Goal: Navigation & Orientation: Find specific page/section

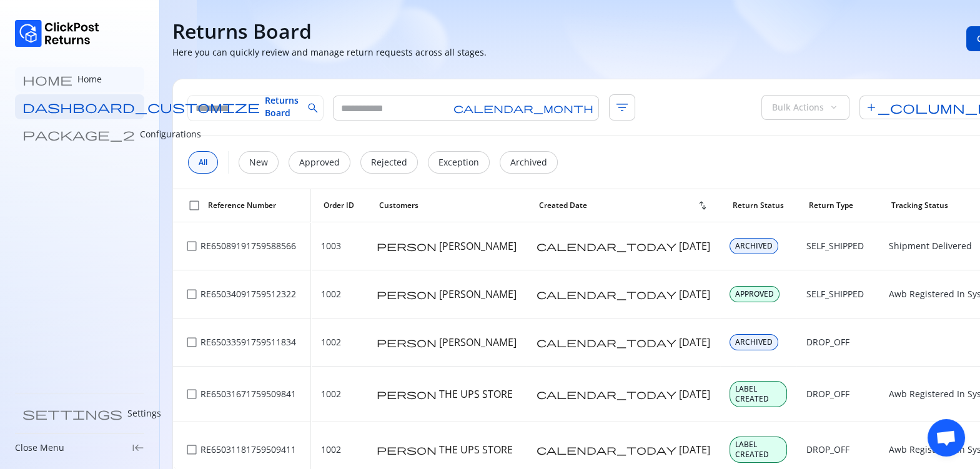
click at [81, 82] on link "home Home" at bounding box center [79, 79] width 129 height 25
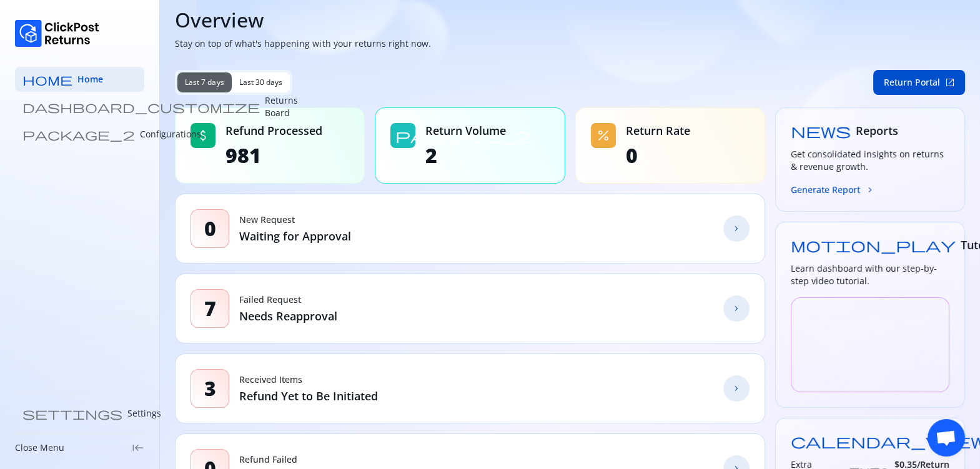
scroll to position [13, 0]
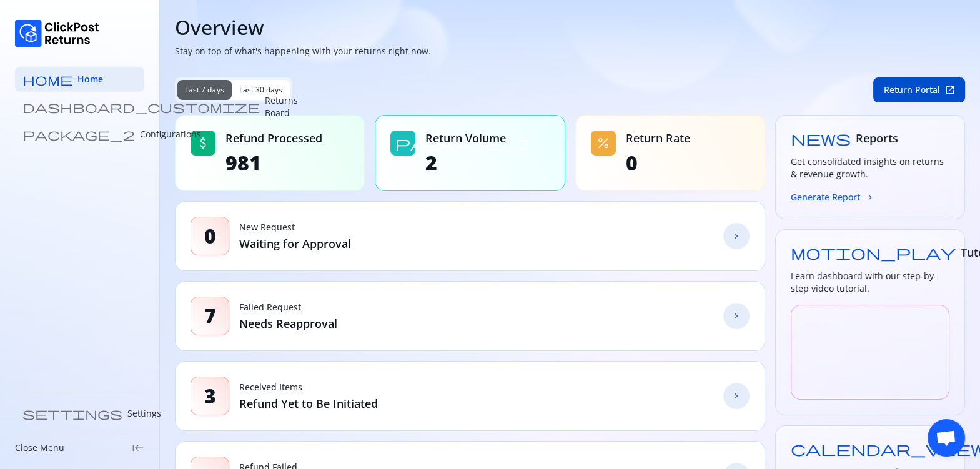
click at [205, 142] on span "attach_money" at bounding box center [203, 143] width 15 height 15
click at [399, 145] on span "package_2" at bounding box center [462, 143] width 135 height 15
click at [592, 135] on div "percent" at bounding box center [603, 143] width 25 height 25
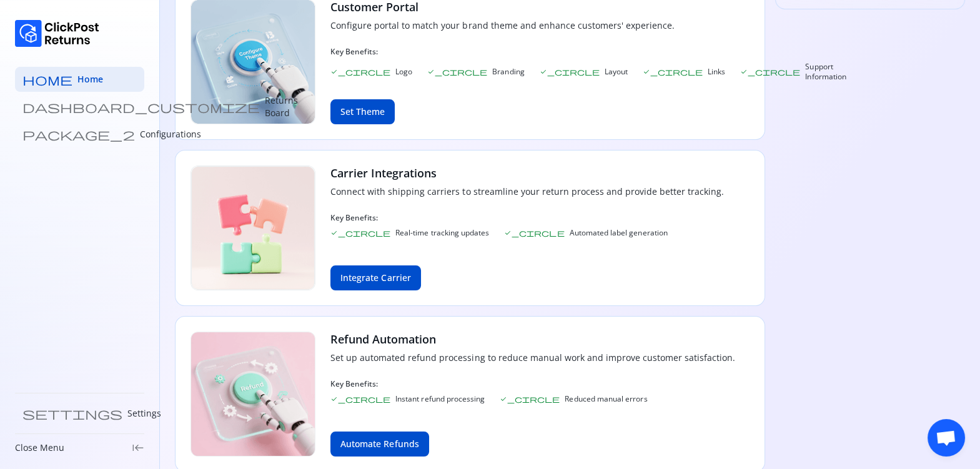
scroll to position [588, 0]
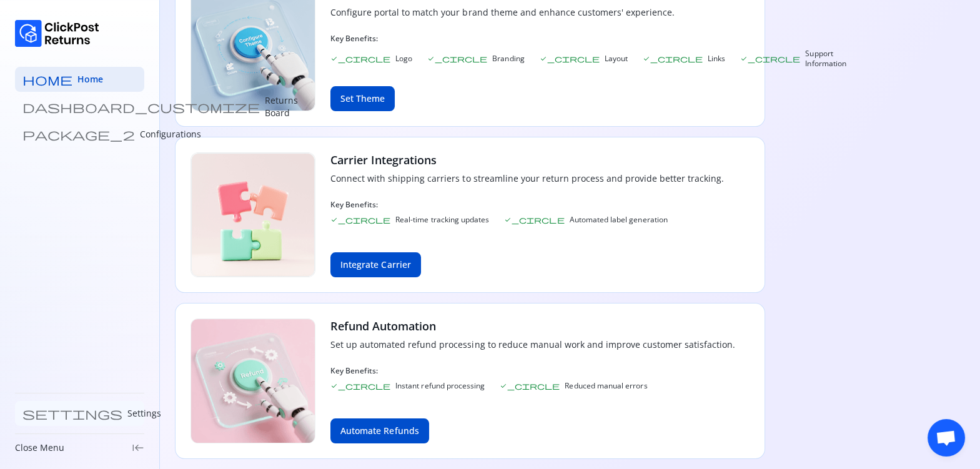
click at [127, 417] on p "Settings" at bounding box center [144, 413] width 34 height 12
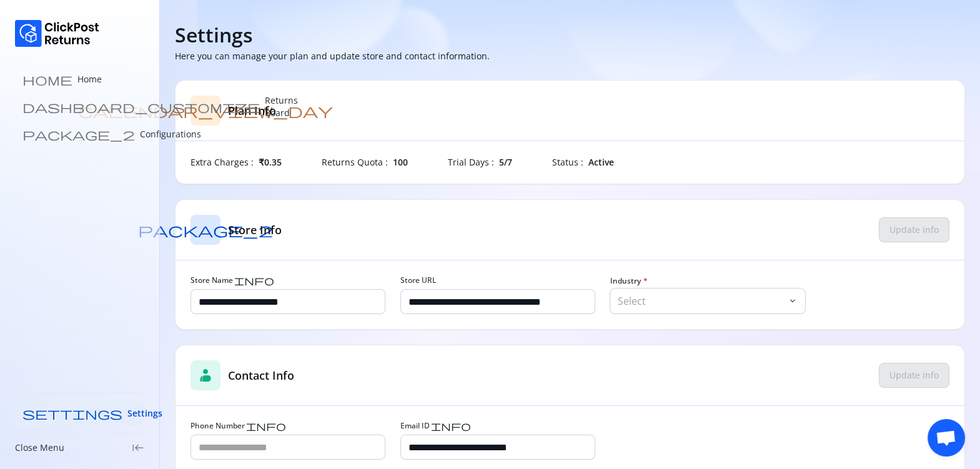
scroll to position [19, 0]
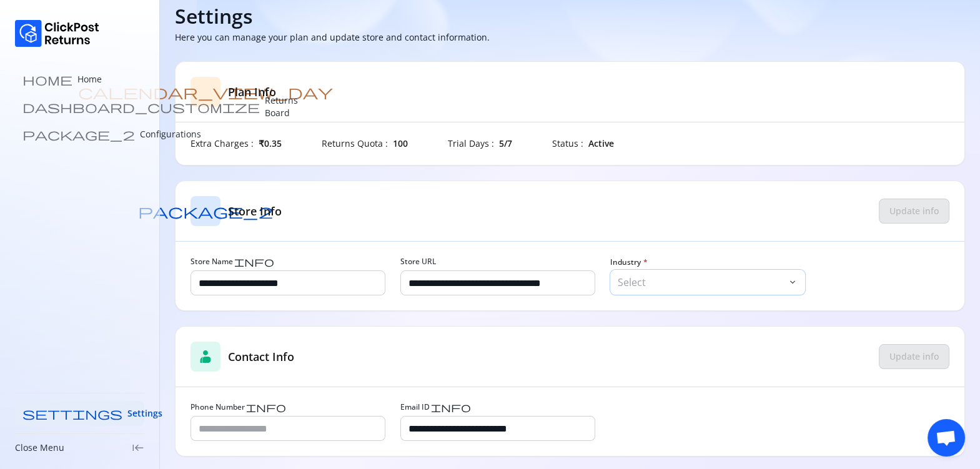
click at [654, 289] on button "Select keyboard_arrow_down" at bounding box center [707, 282] width 195 height 25
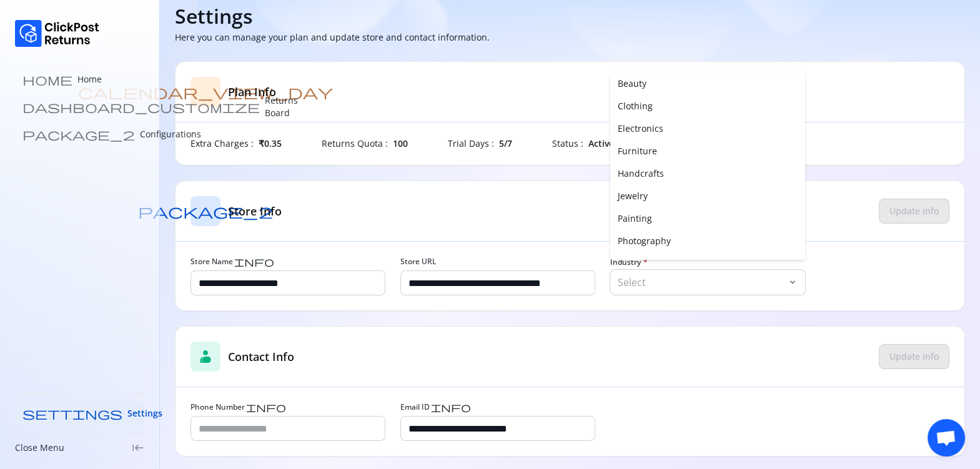
click at [531, 200] on div "package_2 Store Info Update info" at bounding box center [570, 211] width 789 height 61
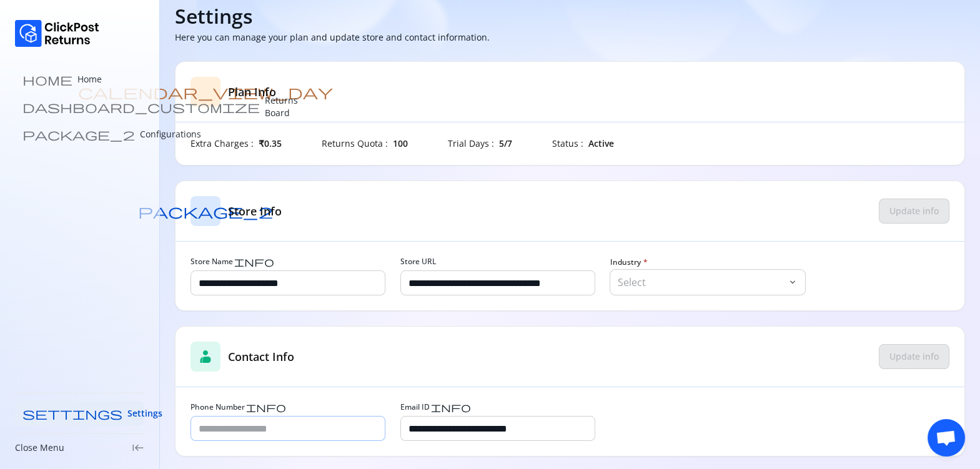
click at [284, 430] on input "Phone Number info" at bounding box center [288, 429] width 194 height 24
click at [82, 114] on link "dashboard_customize Returns Board" at bounding box center [79, 106] width 129 height 25
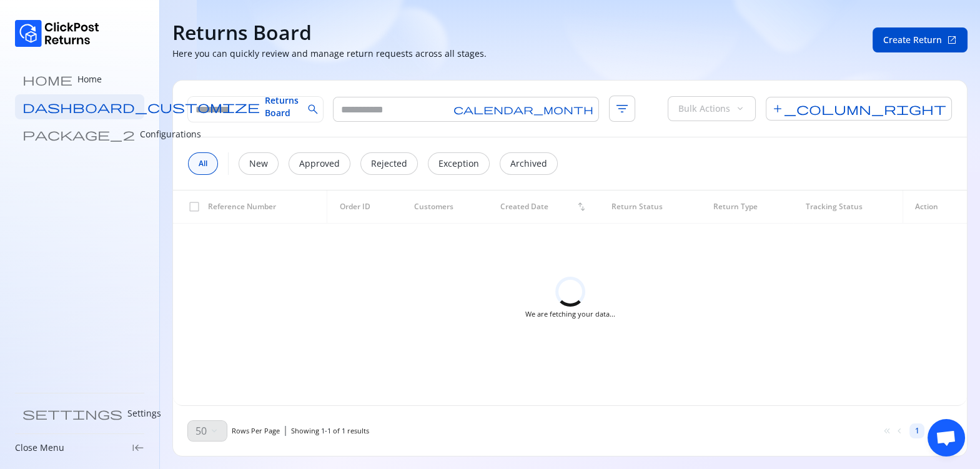
click at [82, 114] on link "dashboard_customize Returns Board" at bounding box center [79, 106] width 129 height 25
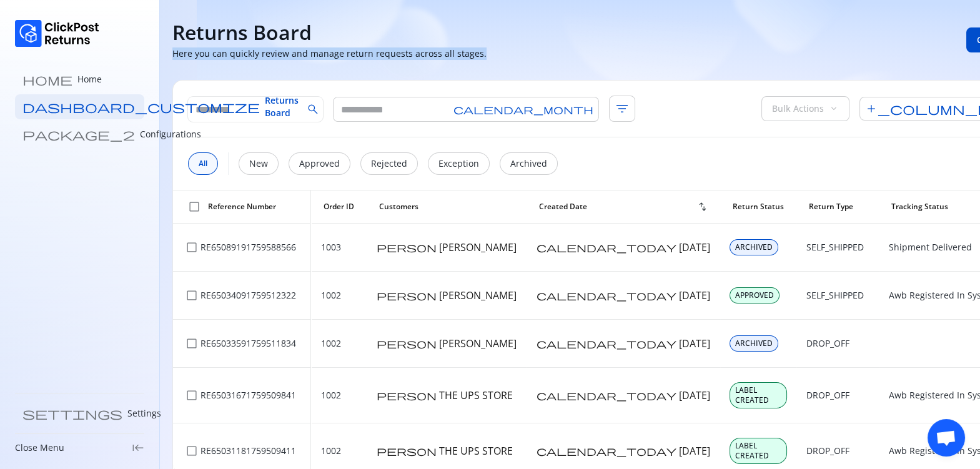
drag, startPoint x: 173, startPoint y: 51, endPoint x: 486, endPoint y: 68, distance: 313.5
click at [486, 68] on section "Returns Board Here you can quickly review and manage return requests across all…" at bounding box center [617, 234] width 914 height 469
click at [396, 44] on div "Returns Board" at bounding box center [329, 32] width 314 height 25
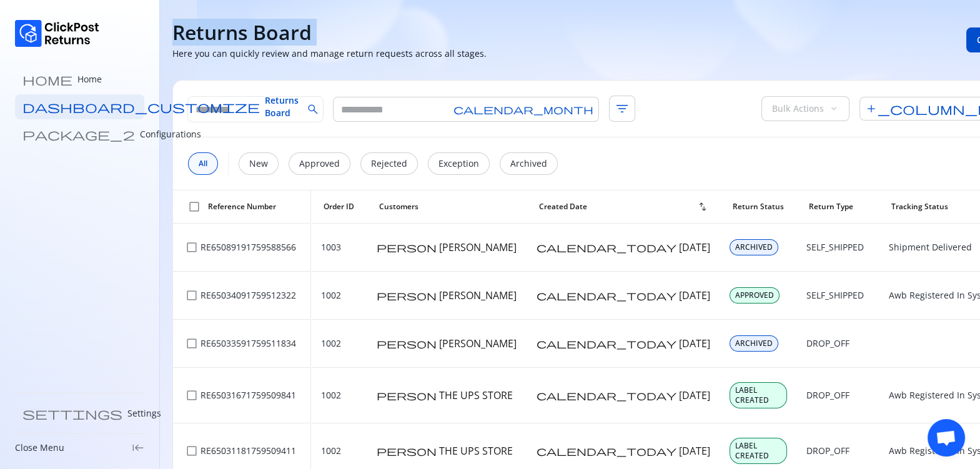
click at [396, 44] on div "Returns Board" at bounding box center [329, 32] width 314 height 25
click at [388, 54] on p "Here you can quickly review and manage return requests across all stages." at bounding box center [329, 53] width 314 height 12
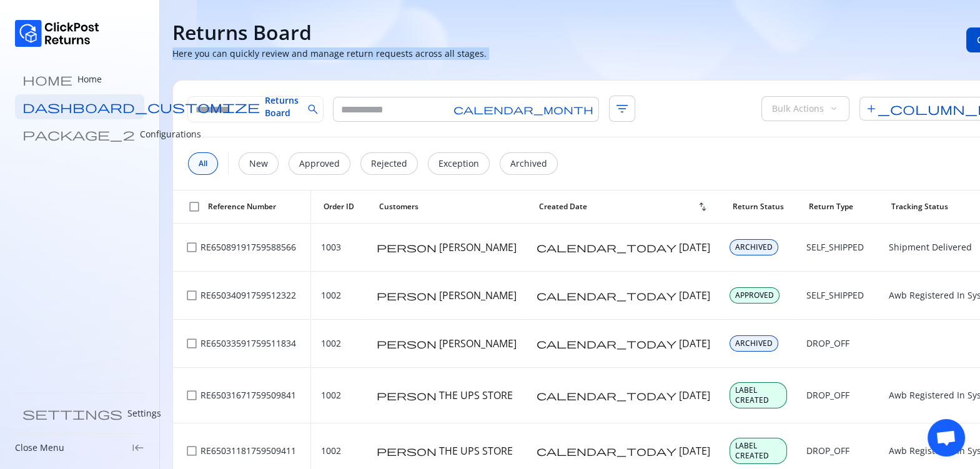
copy p "Here you can quickly review and manage return requests across all stages."
